Goal: Browse casually

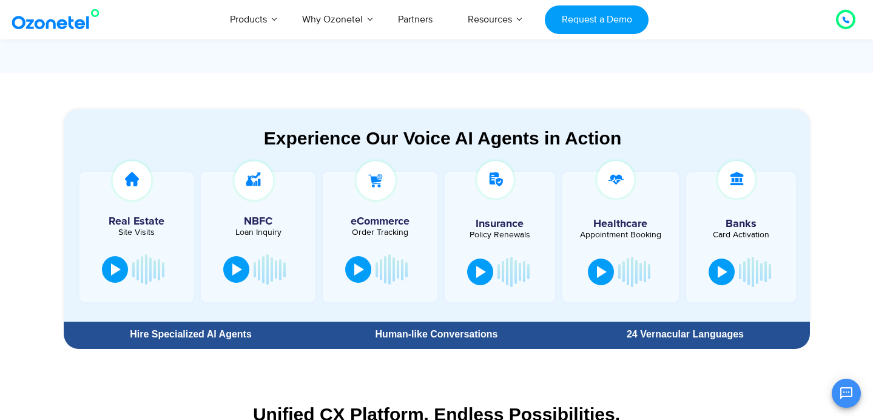
scroll to position [616, 0]
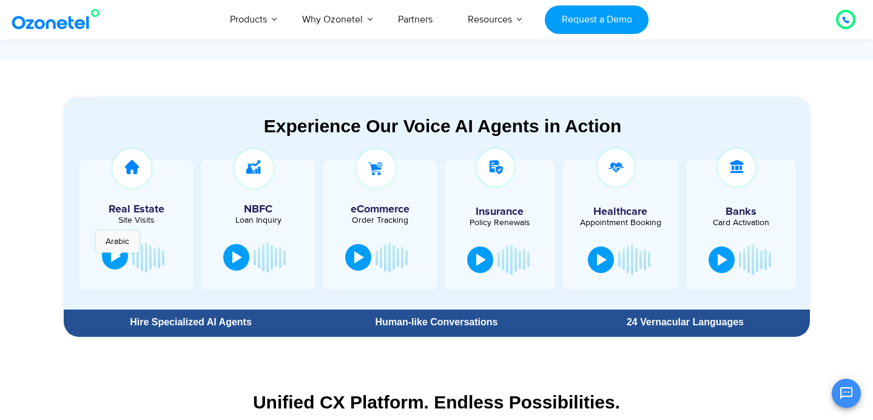
click at [117, 258] on div at bounding box center [116, 256] width 10 height 12
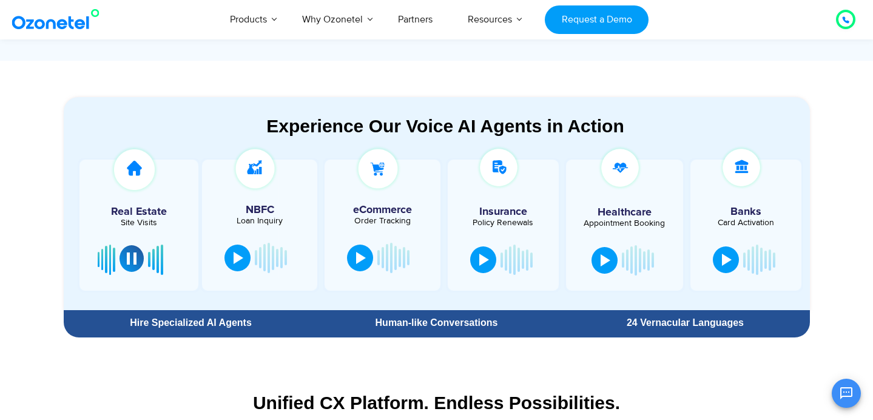
click at [134, 264] on button at bounding box center [131, 258] width 24 height 27
